Goal: Information Seeking & Learning: Learn about a topic

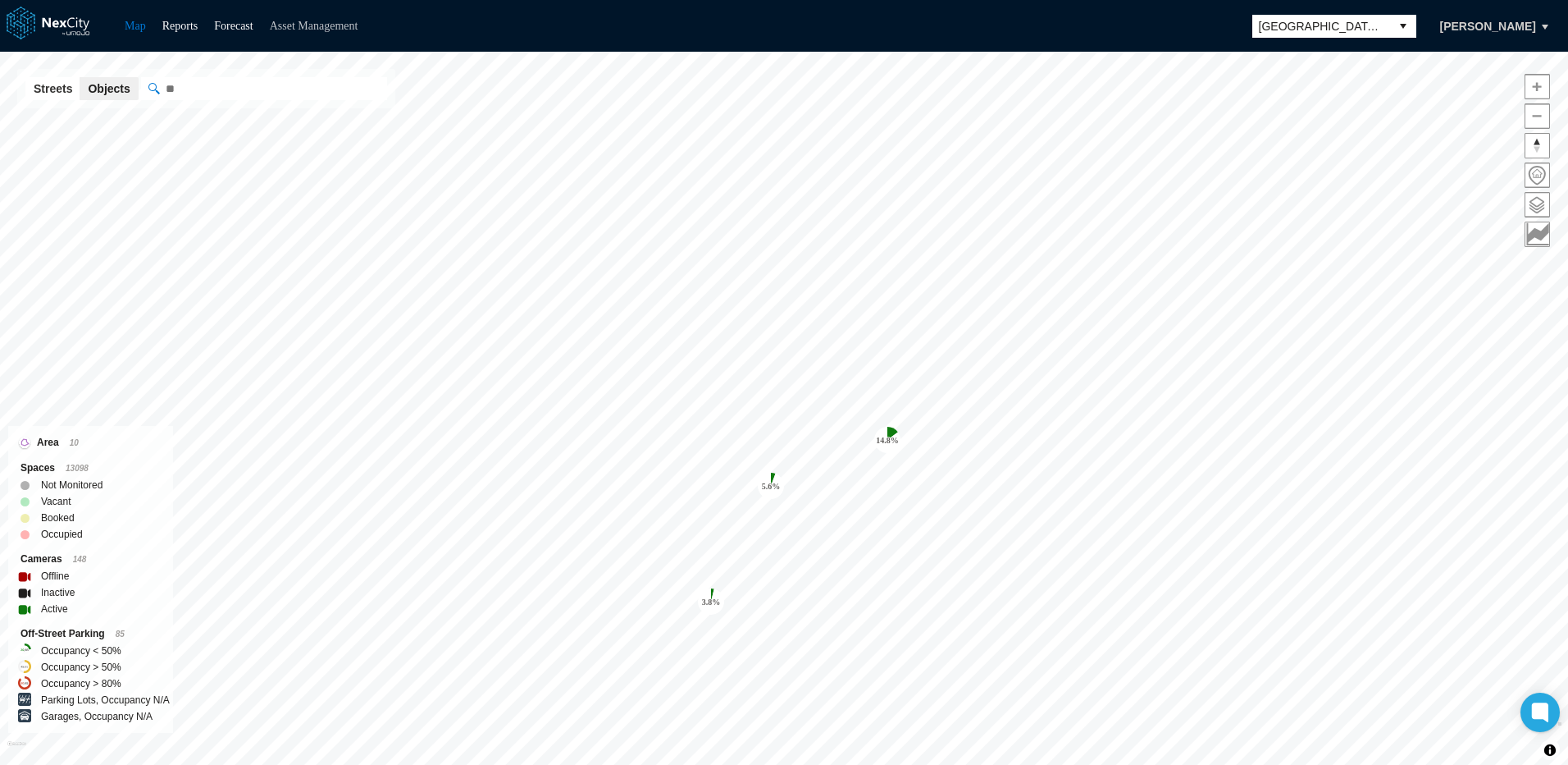
click at [323, 24] on link "Asset Management" at bounding box center [314, 25] width 89 height 12
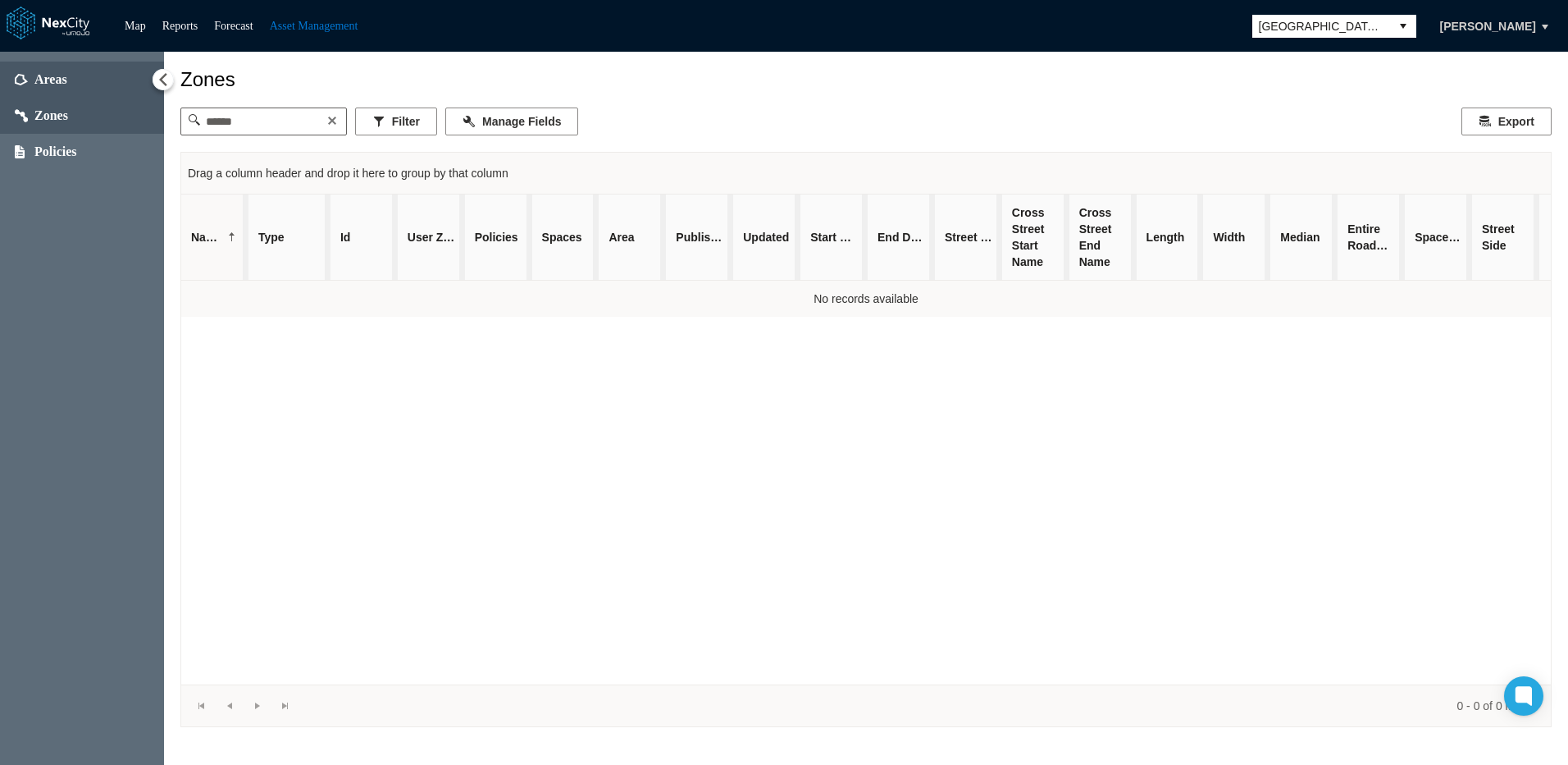
click at [54, 80] on span "Areas" at bounding box center [51, 80] width 33 height 16
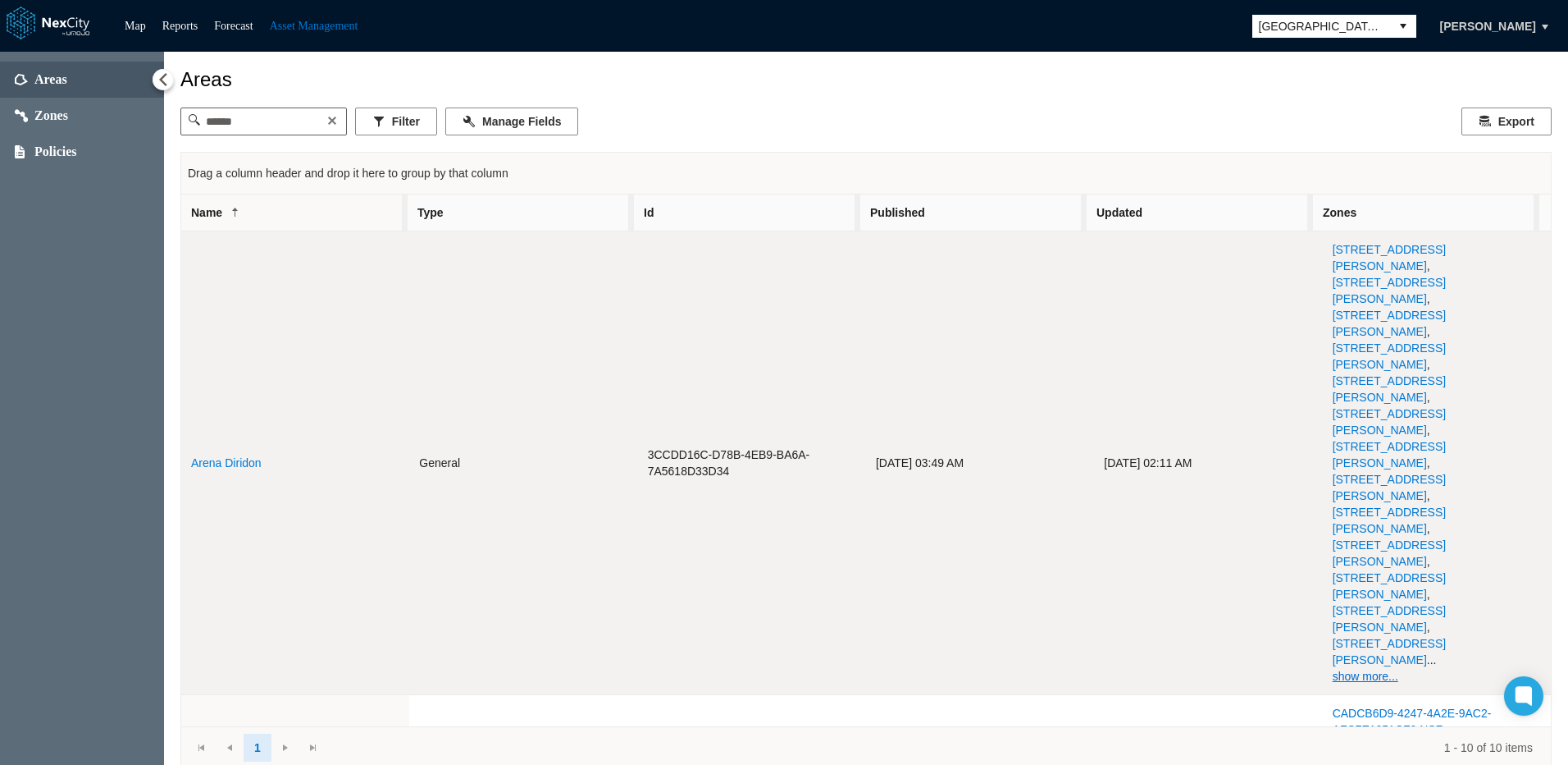
click at [232, 456] on link "Arena Diridon" at bounding box center [226, 463] width 71 height 13
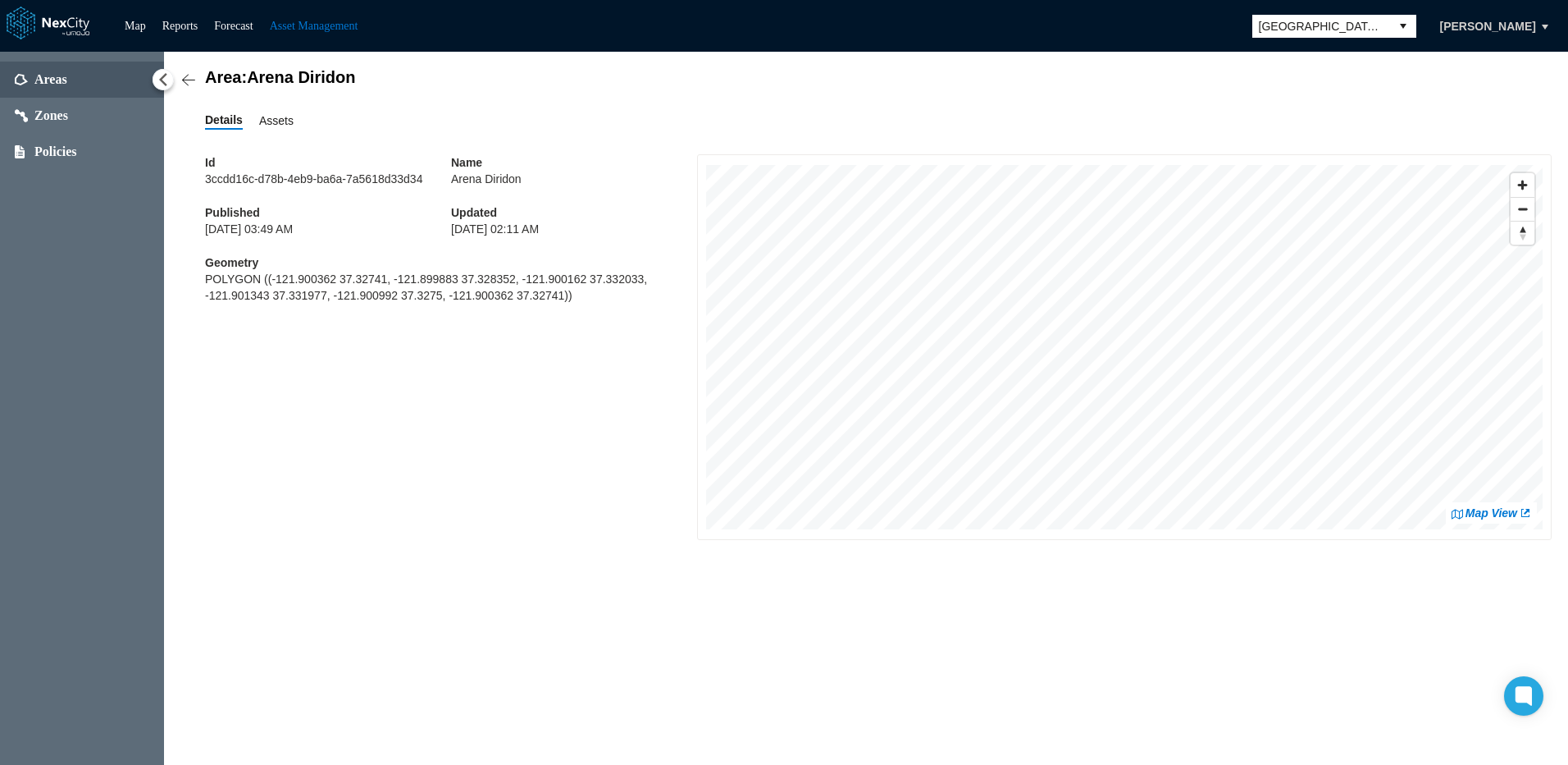
click at [271, 125] on span "Assets" at bounding box center [277, 121] width 35 height 18
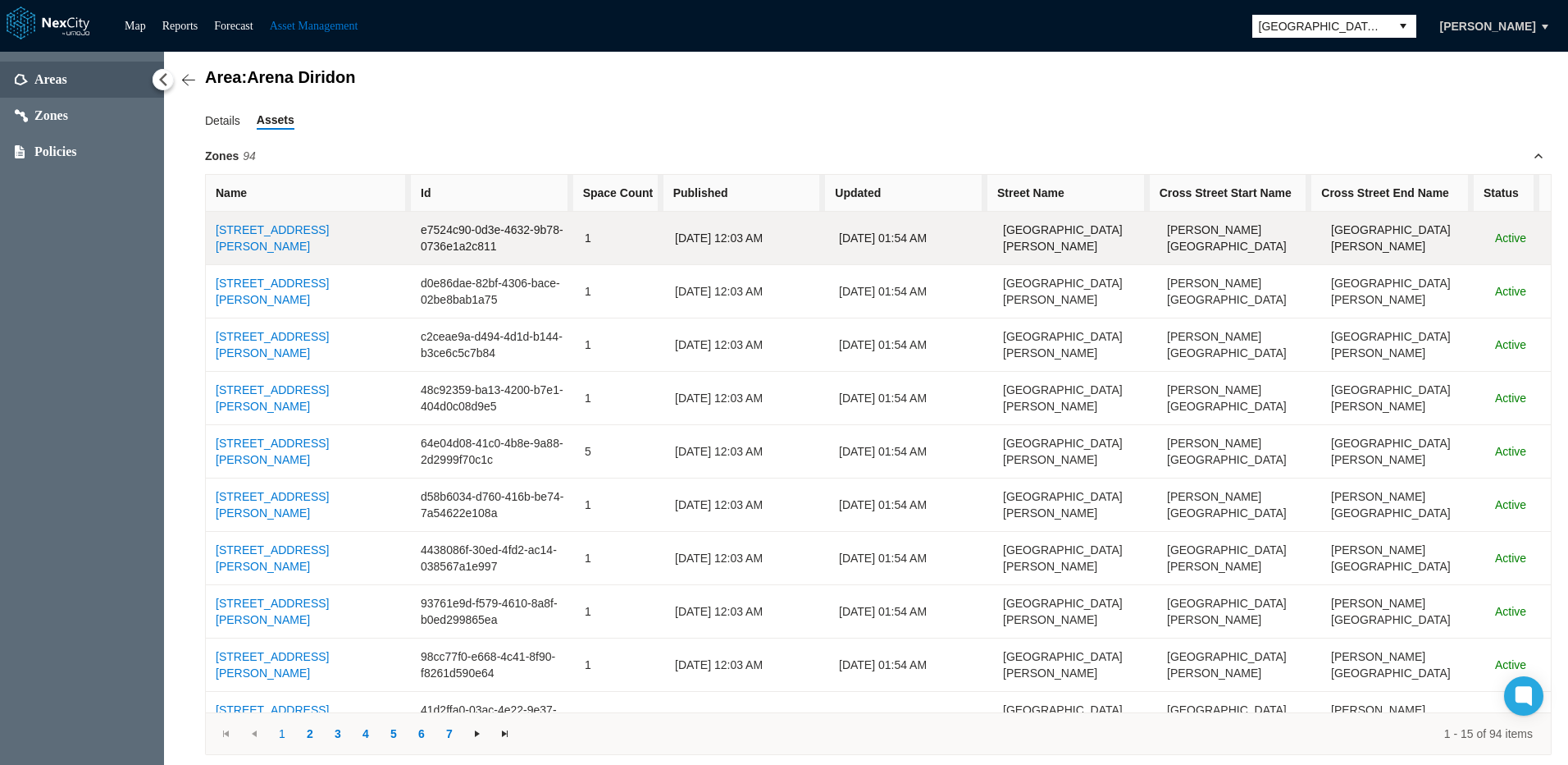
click at [304, 246] on link "[STREET_ADDRESS][PERSON_NAME]" at bounding box center [273, 238] width 114 height 29
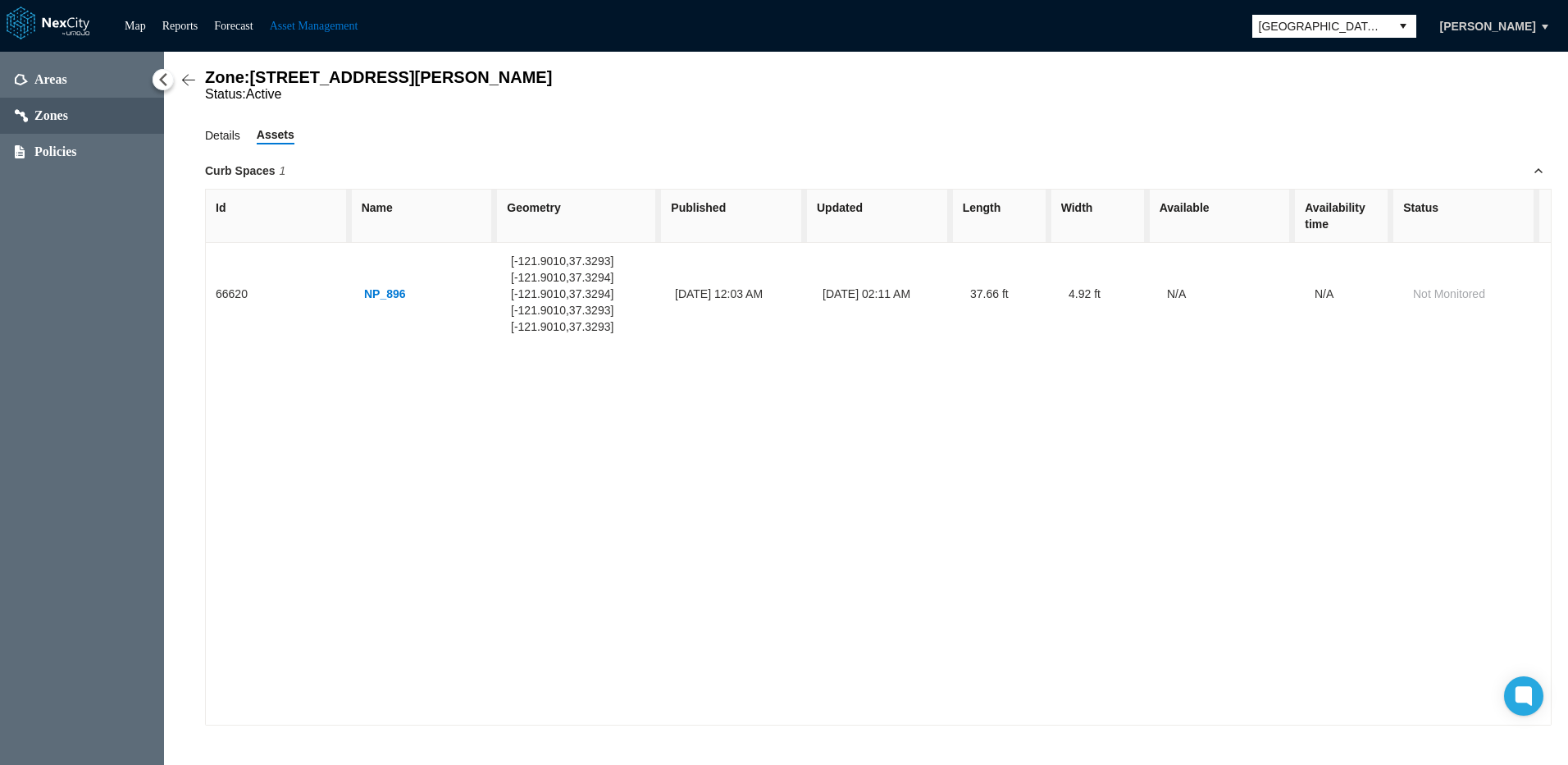
click at [222, 141] on span "Details" at bounding box center [223, 136] width 36 height 18
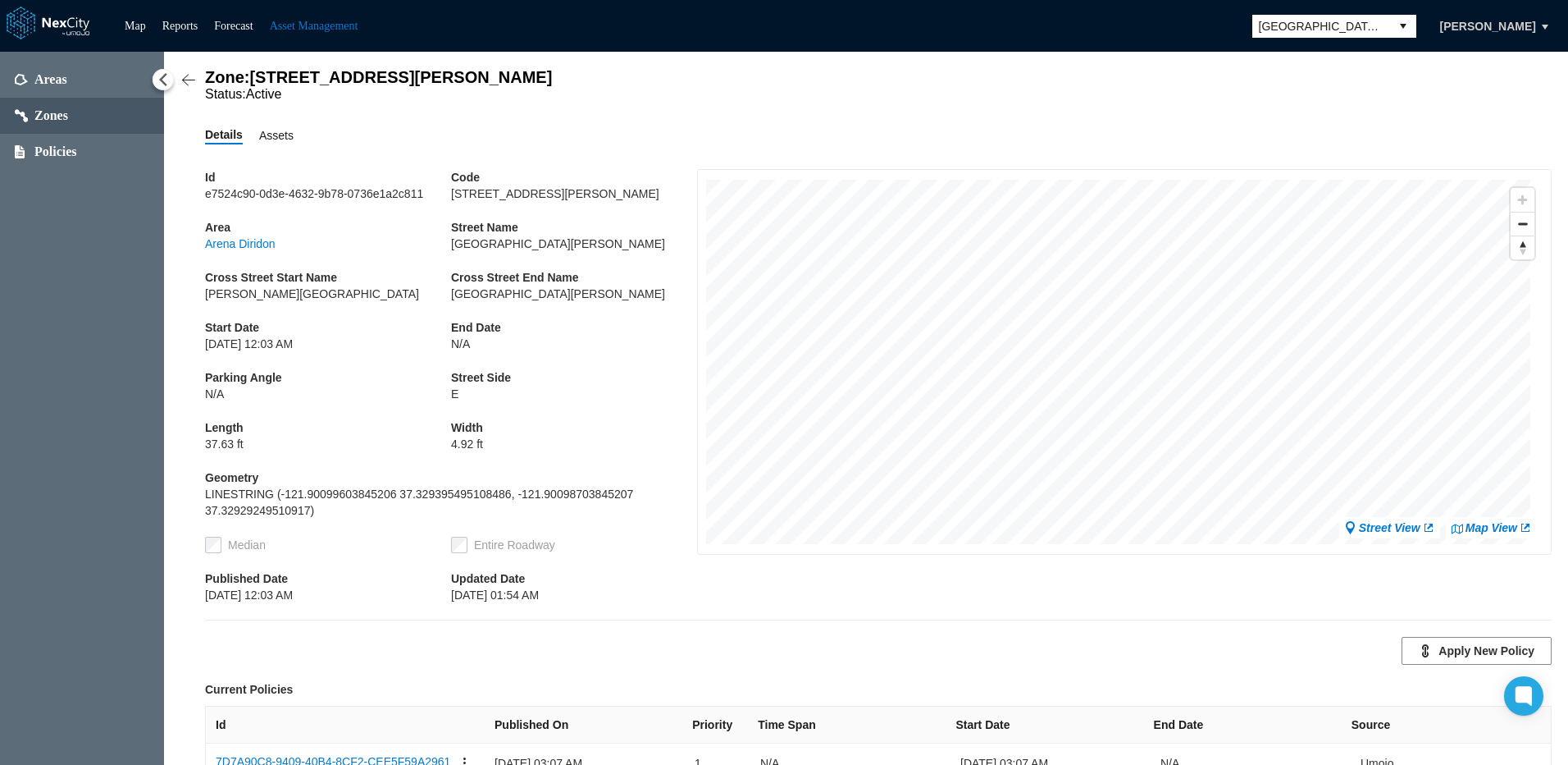
click at [274, 144] on span "Assets" at bounding box center [277, 136] width 35 height 18
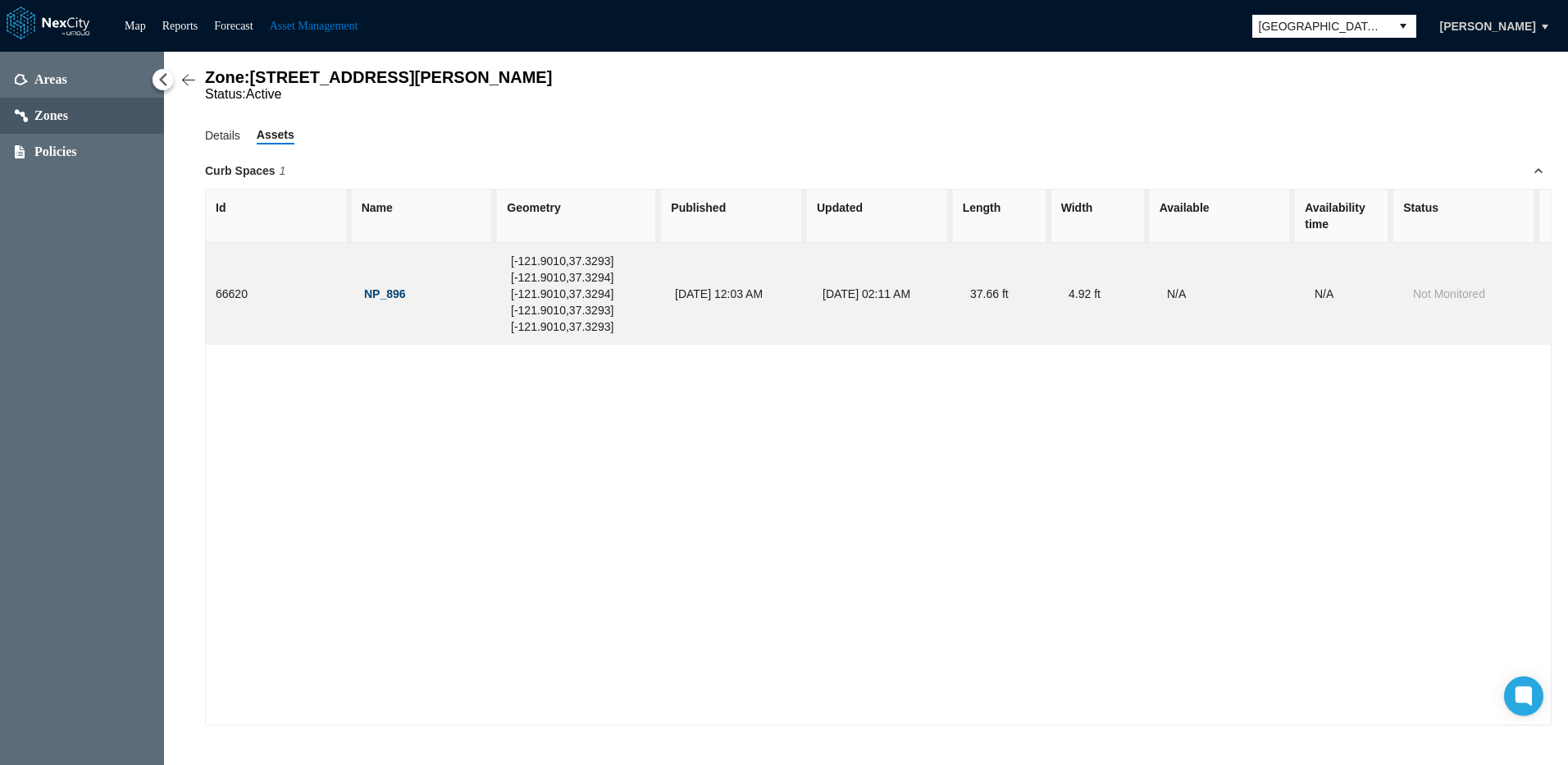
click at [387, 299] on button "NP_896" at bounding box center [385, 294] width 43 height 17
click at [380, 302] on button "NP_896" at bounding box center [385, 294] width 43 height 17
click at [389, 294] on button "NP_896" at bounding box center [385, 294] width 43 height 17
click at [383, 302] on button "NP_896" at bounding box center [385, 294] width 43 height 17
click at [378, 296] on button "NP_896" at bounding box center [385, 294] width 43 height 17
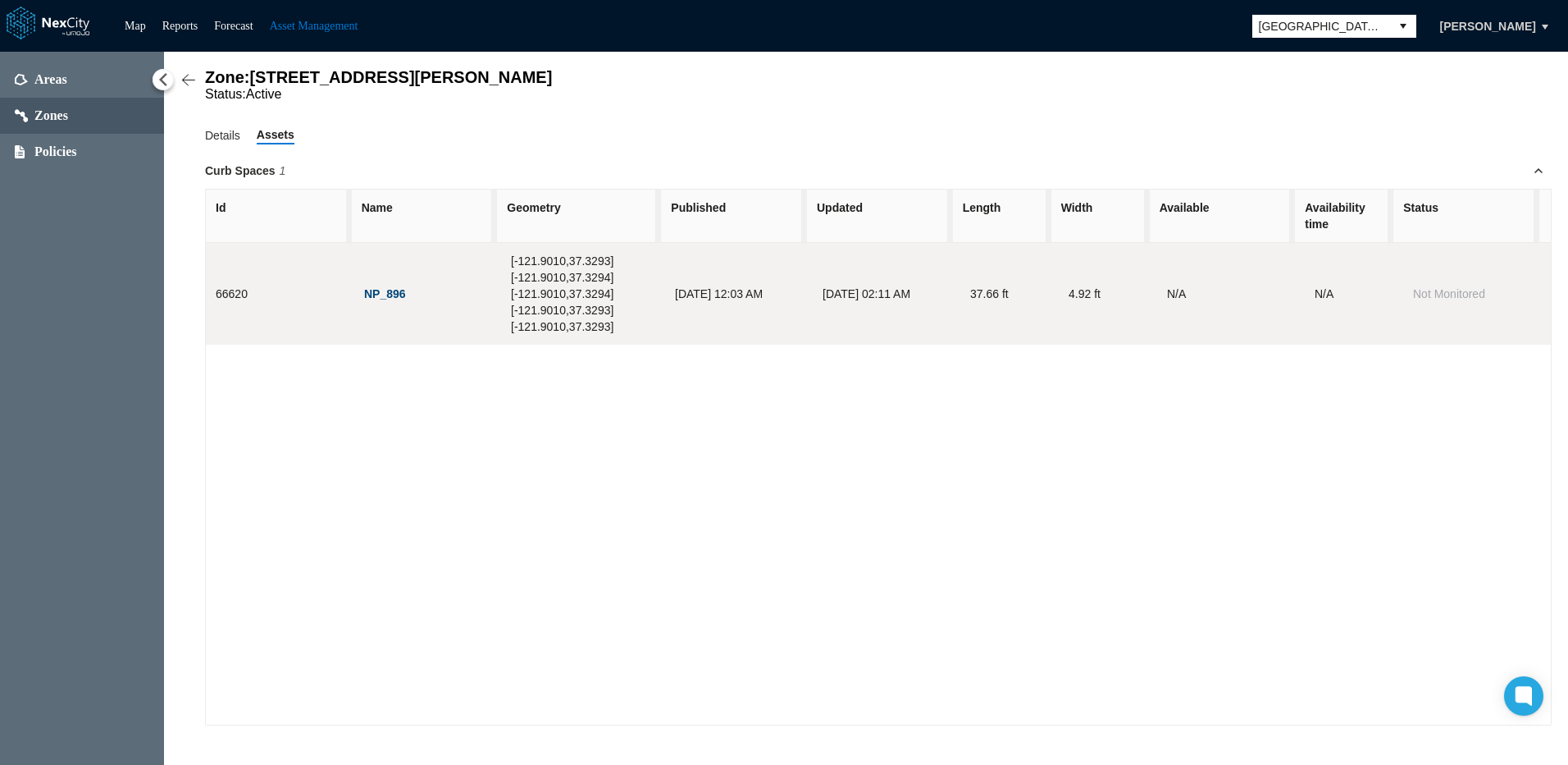
click at [380, 300] on button "NP_896" at bounding box center [385, 294] width 43 height 17
click at [387, 299] on button "NP_896" at bounding box center [385, 294] width 43 height 17
drag, startPoint x: 406, startPoint y: 300, endPoint x: 359, endPoint y: 301, distance: 47.0
click at [359, 301] on td "NP_896" at bounding box center [427, 293] width 147 height 102
copy span "NP_896"
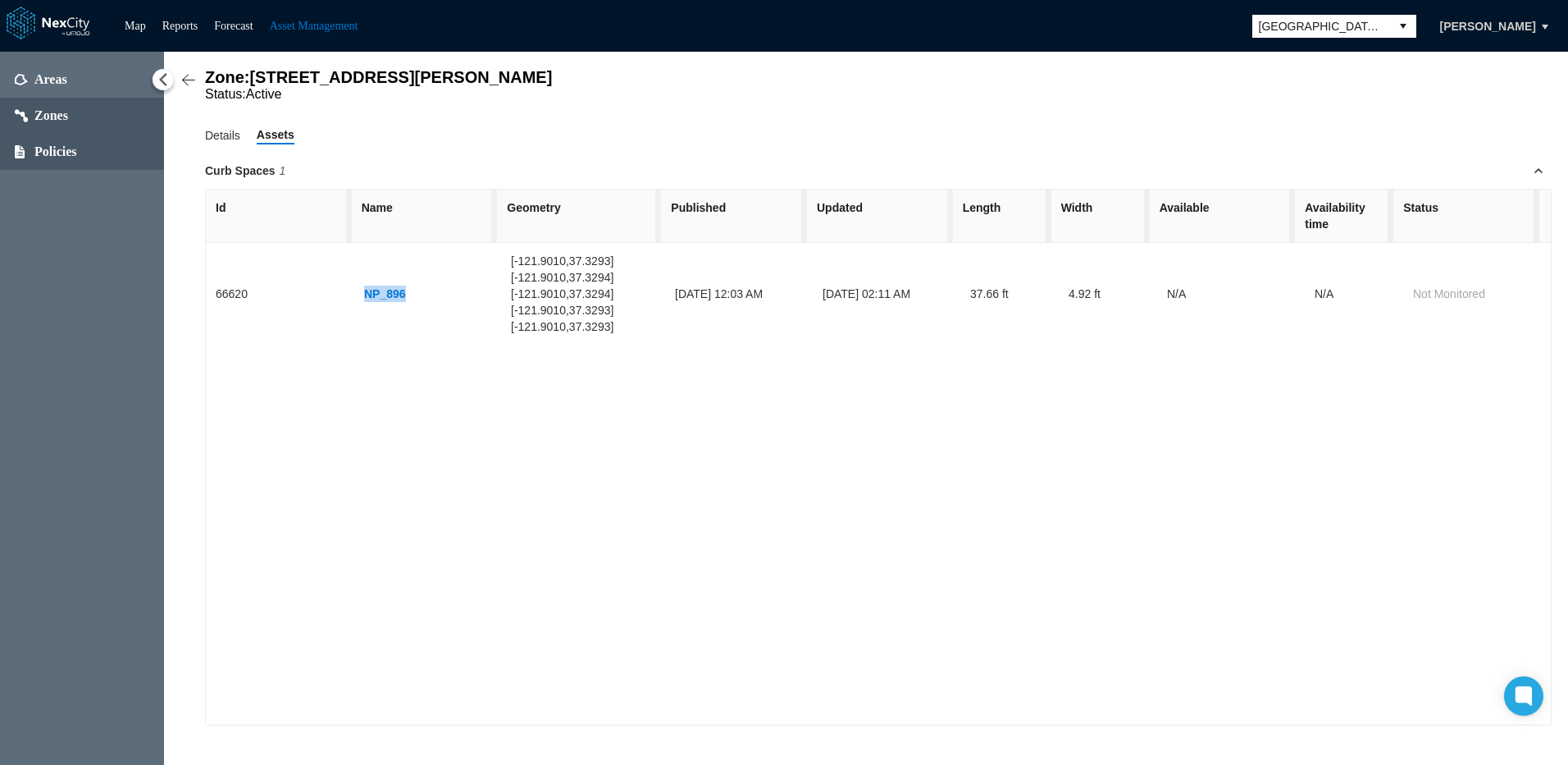
click at [54, 153] on span "Policies" at bounding box center [56, 152] width 43 height 16
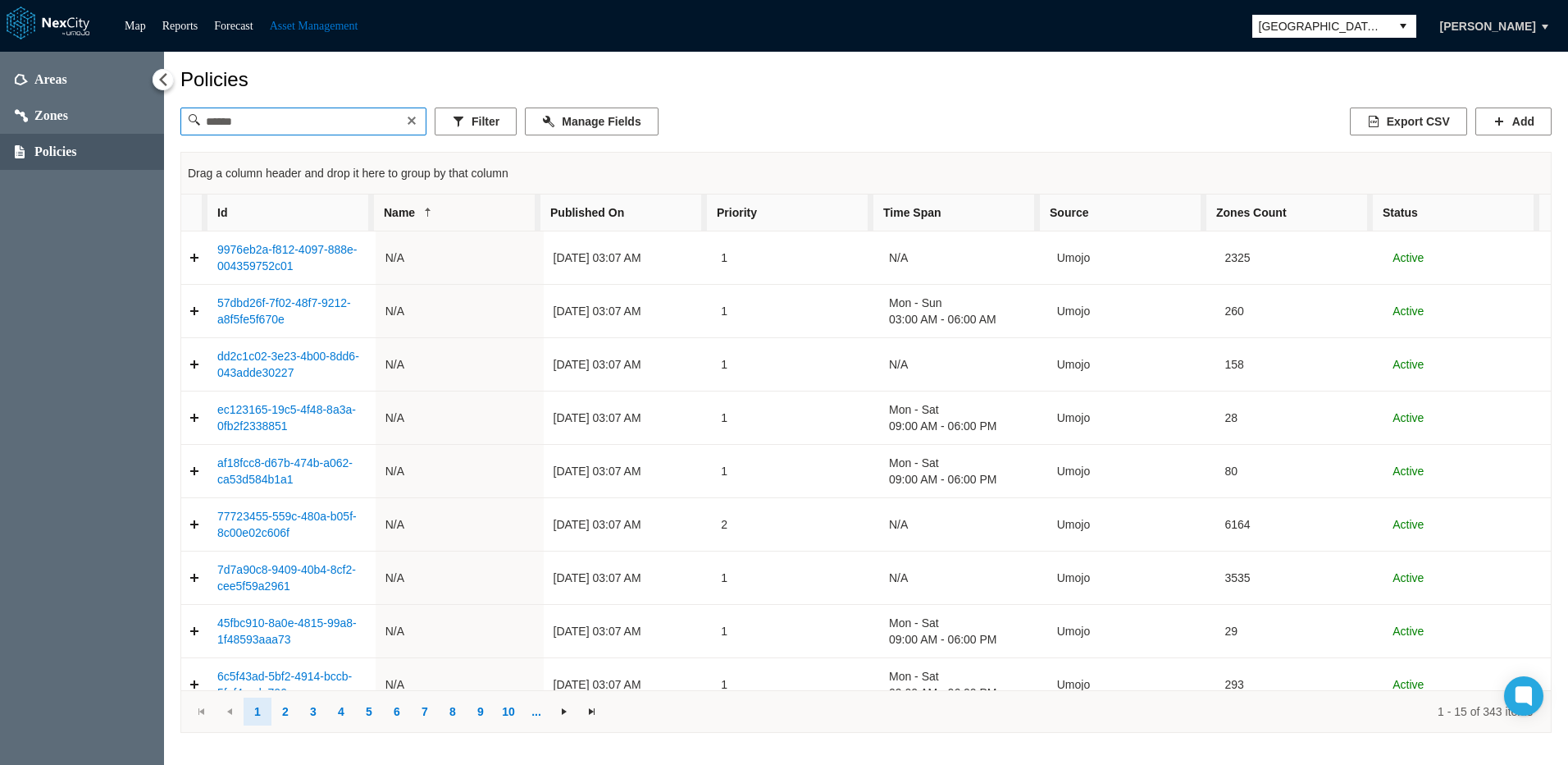
click at [299, 126] on input at bounding box center [303, 121] width 208 height 27
paste input "******"
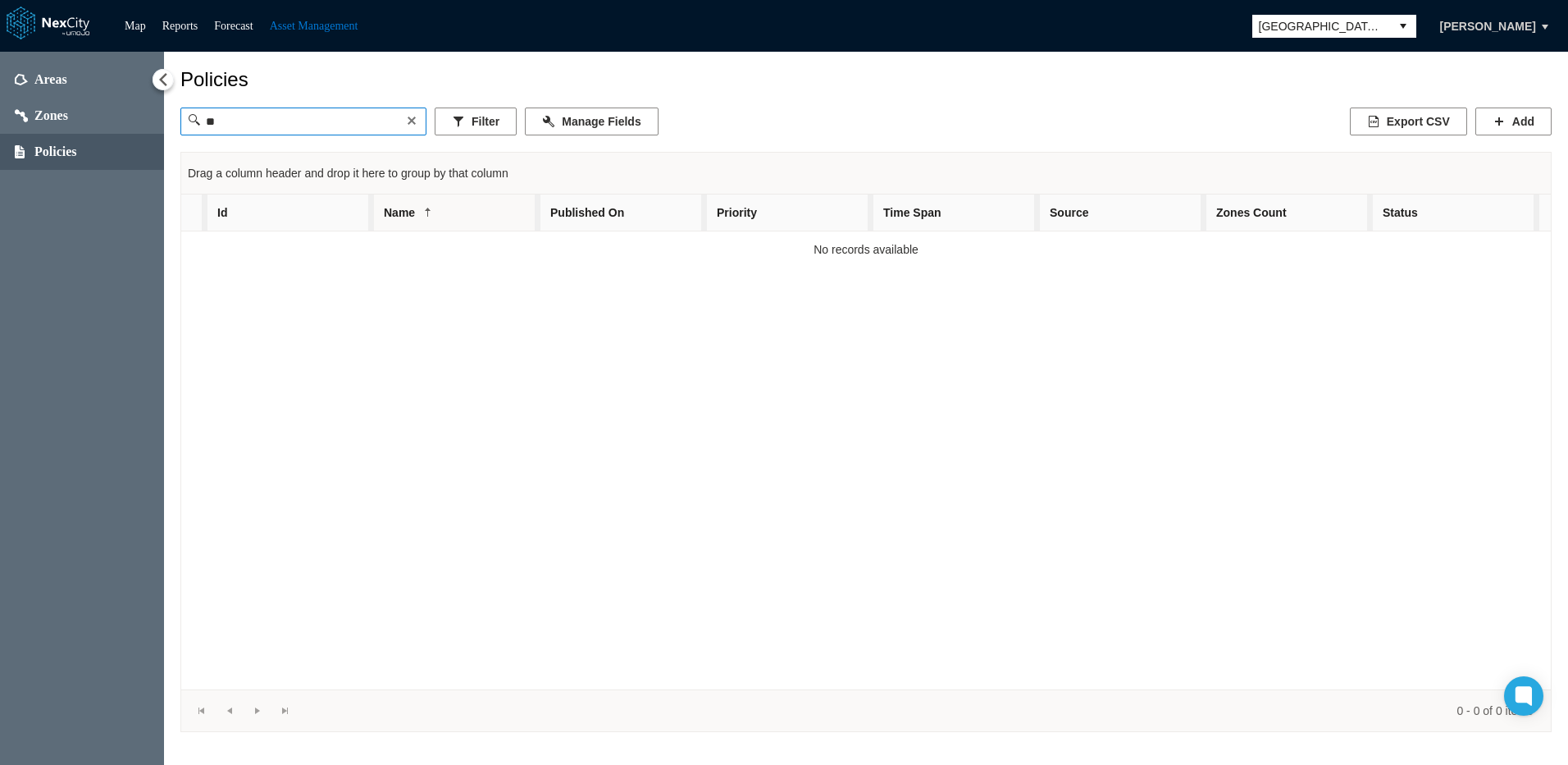
type input "*"
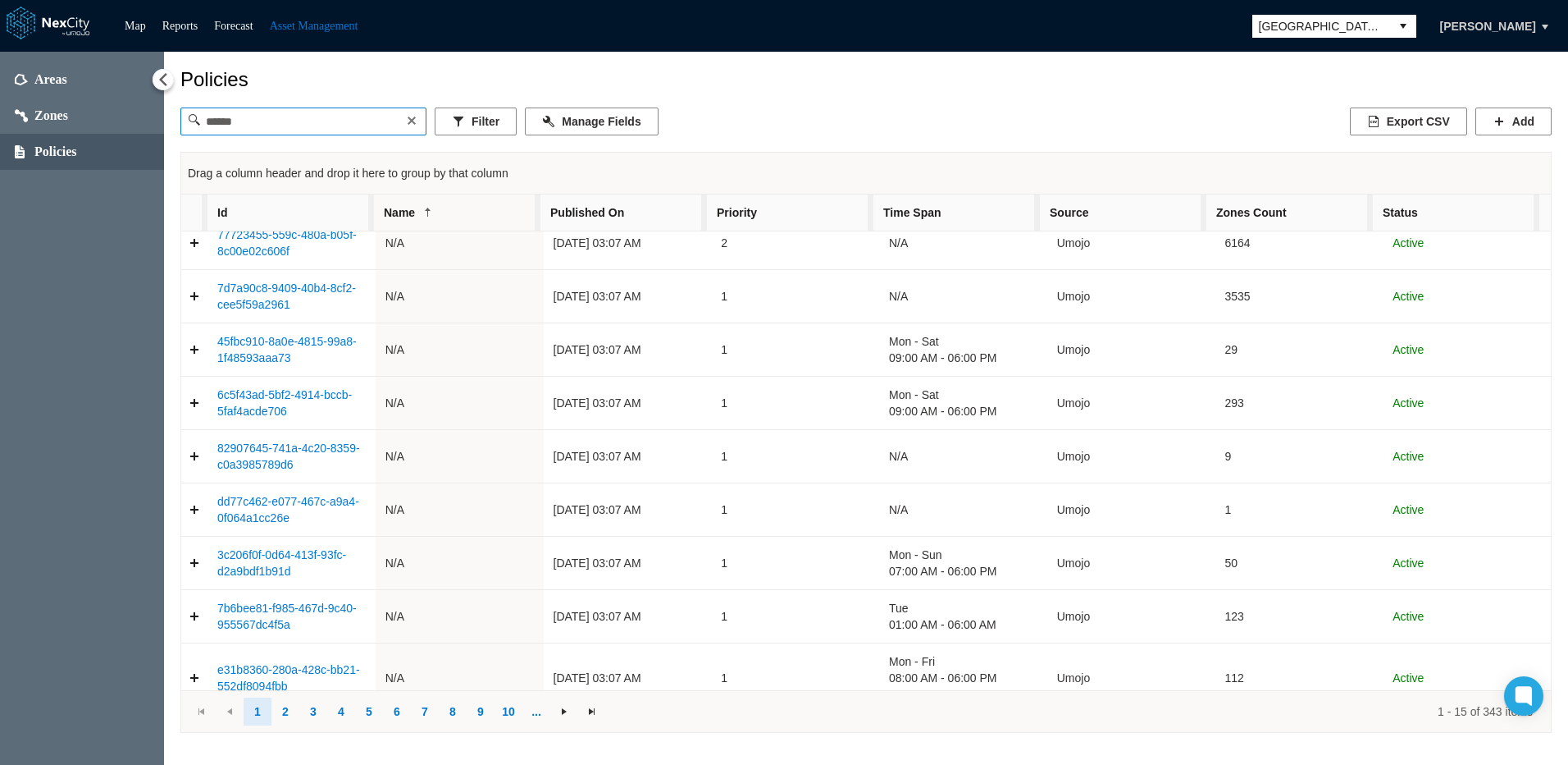
scroll to position [360, 0]
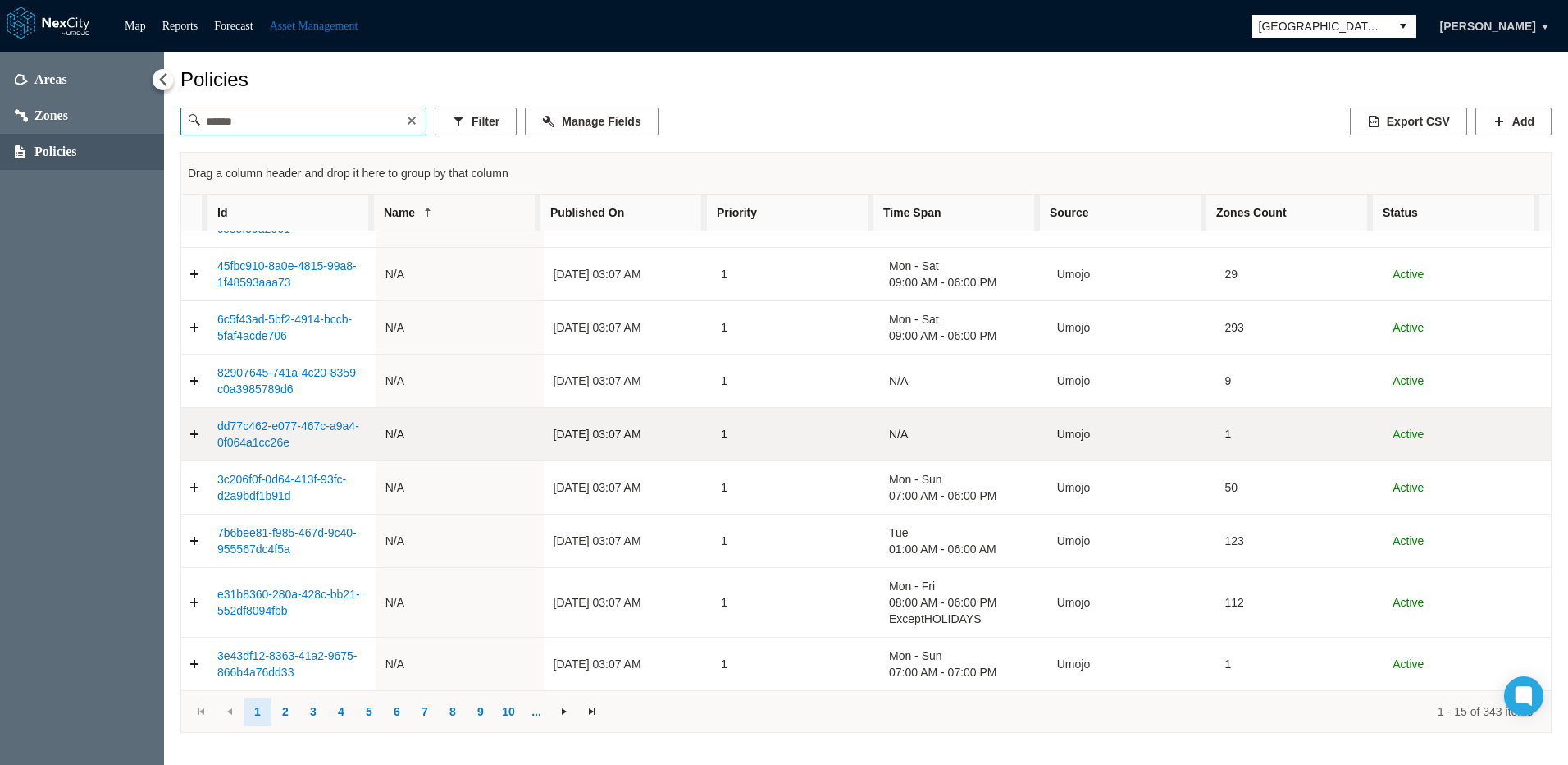
click at [267, 425] on link "dd77c462-e077-467c-a9a4-0f064a1cc26e" at bounding box center [288, 434] width 142 height 29
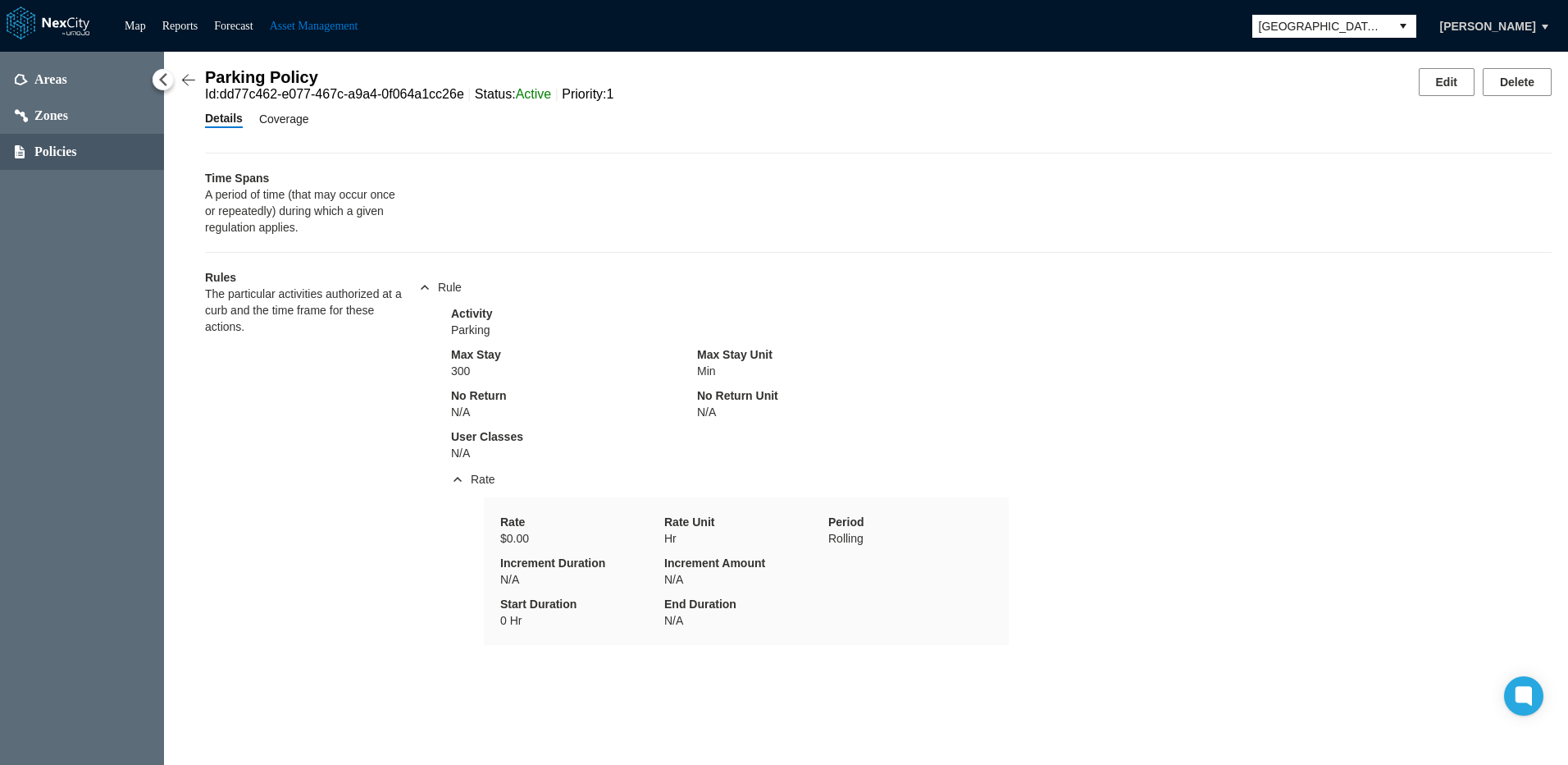
click at [289, 128] on span "Coverage" at bounding box center [284, 119] width 50 height 18
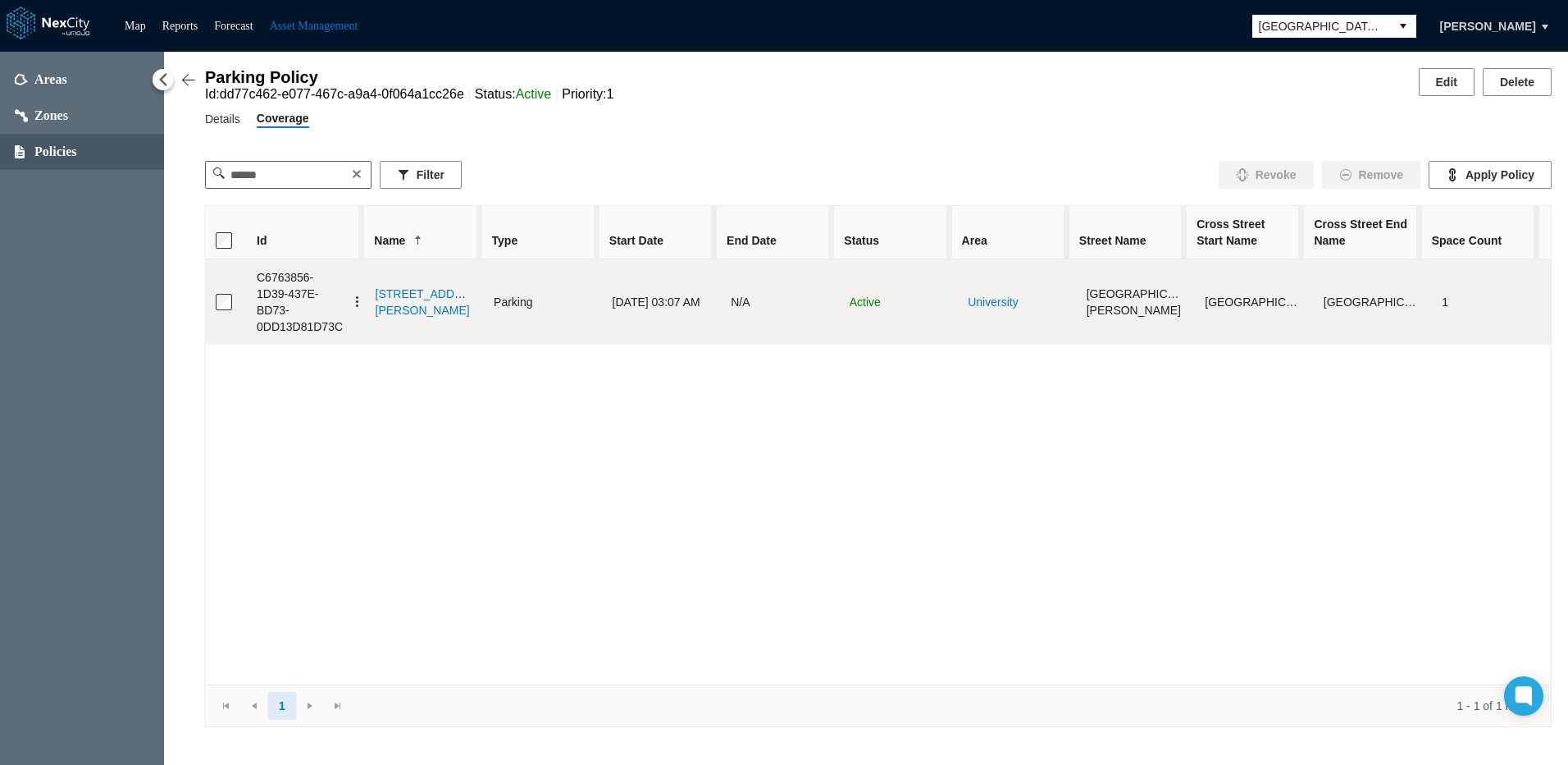
click at [401, 310] on link "[STREET_ADDRESS][PERSON_NAME]" at bounding box center [432, 301] width 114 height 29
